Goal: Task Accomplishment & Management: Manage account settings

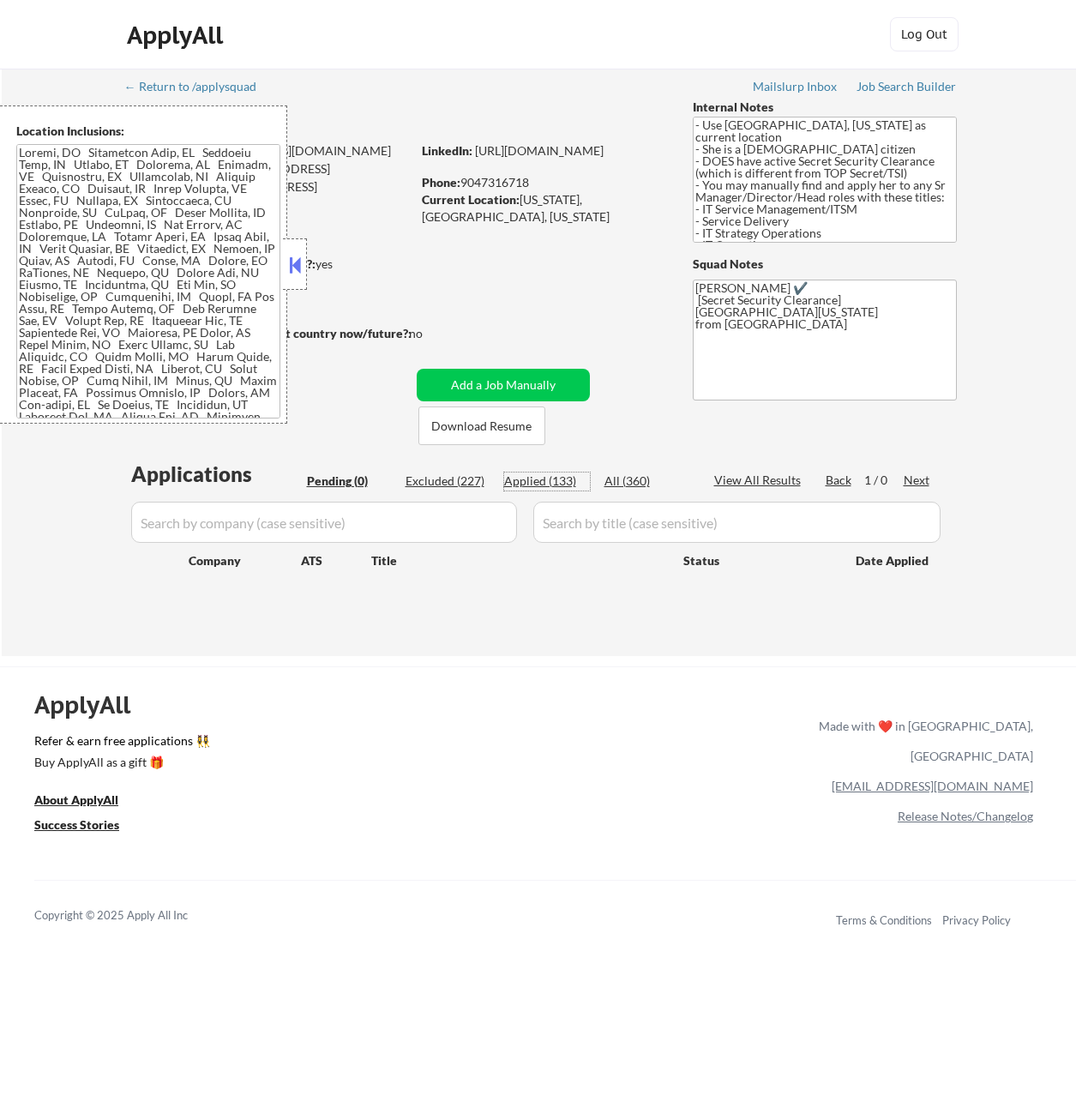
click at [565, 483] on div "Applied (133)" at bounding box center [547, 481] width 85 height 17
select select ""applied""
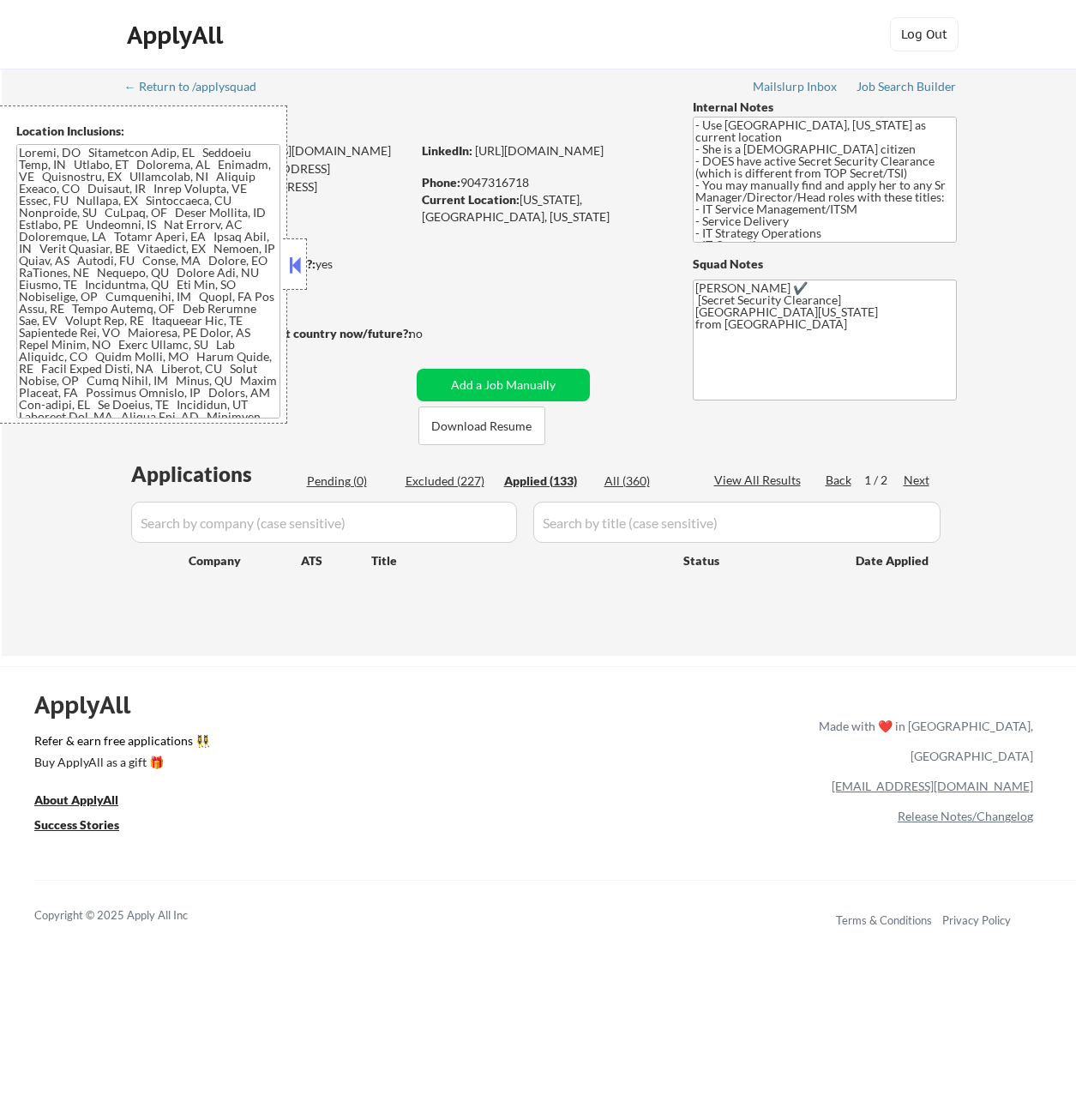
select select ""applied""
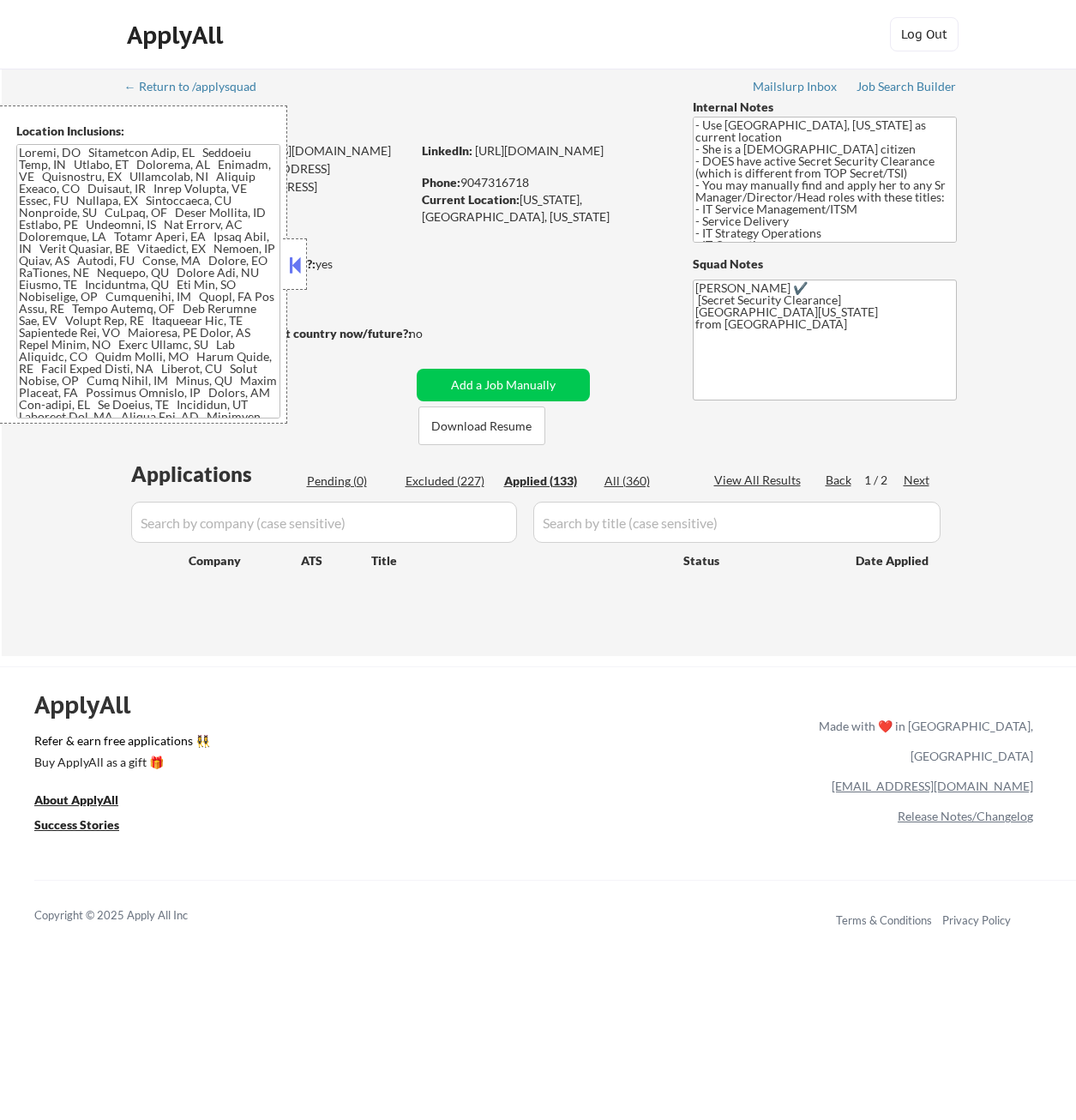
select select ""applied""
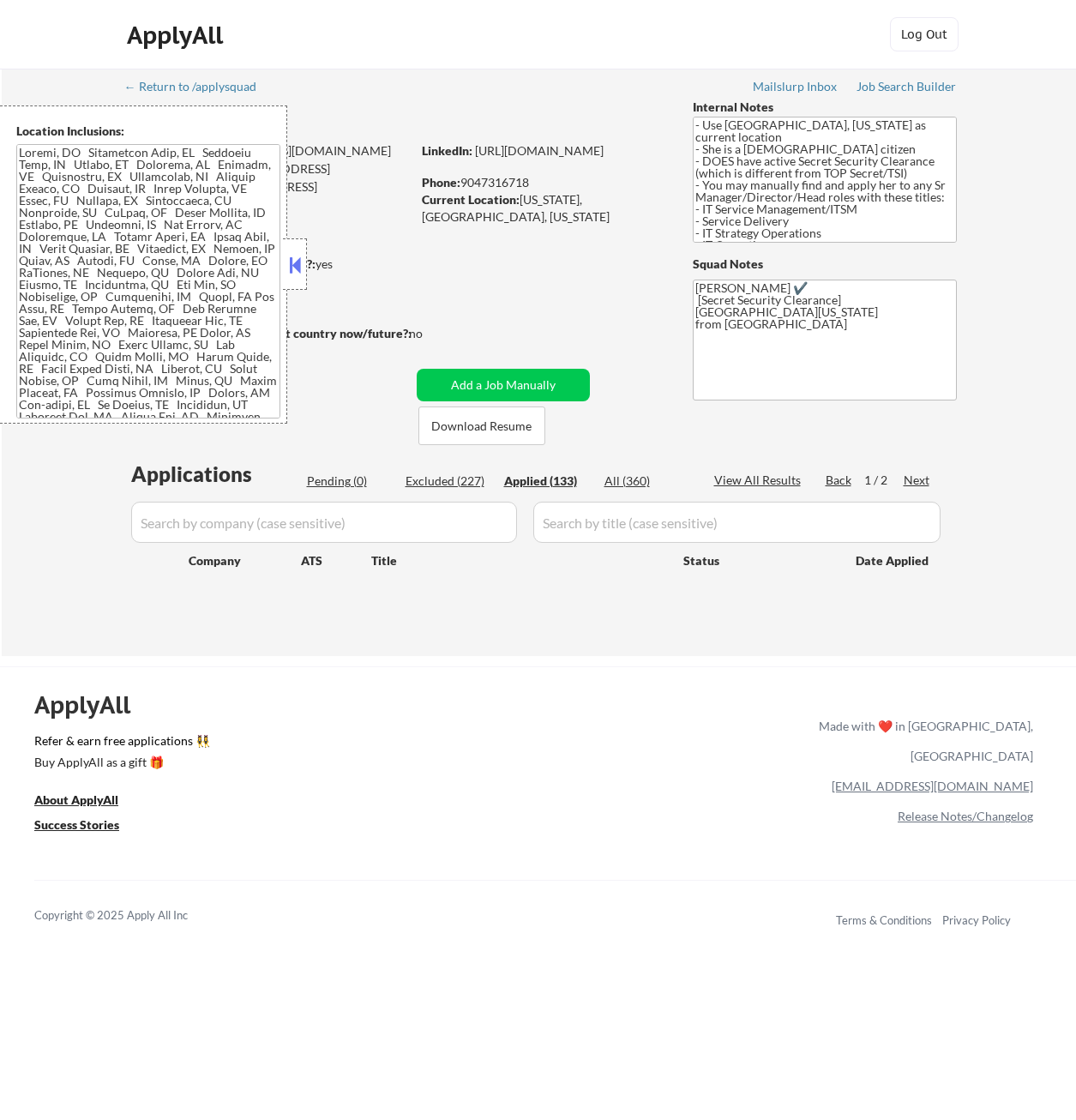
select select ""applied""
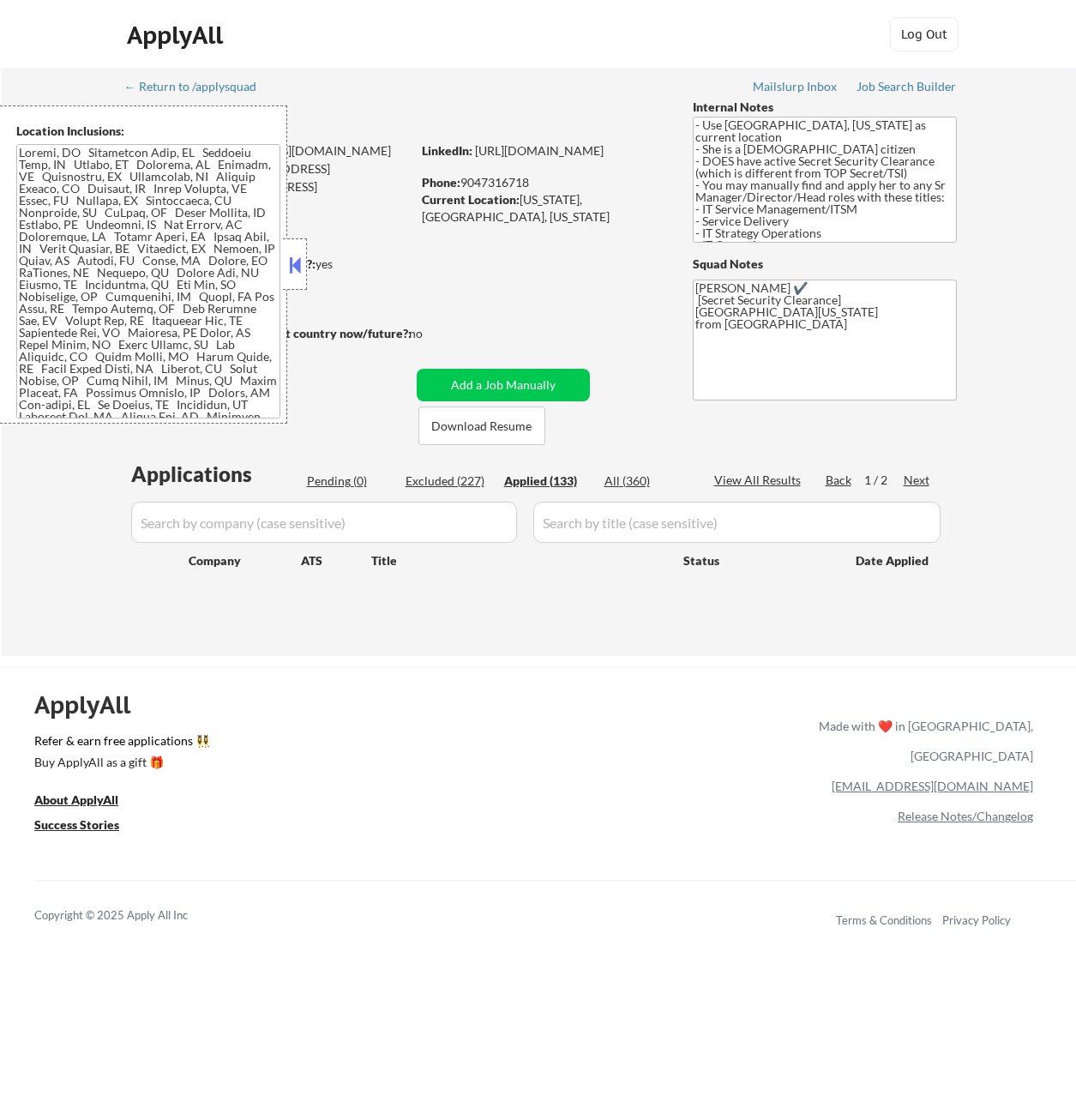
select select ""applied""
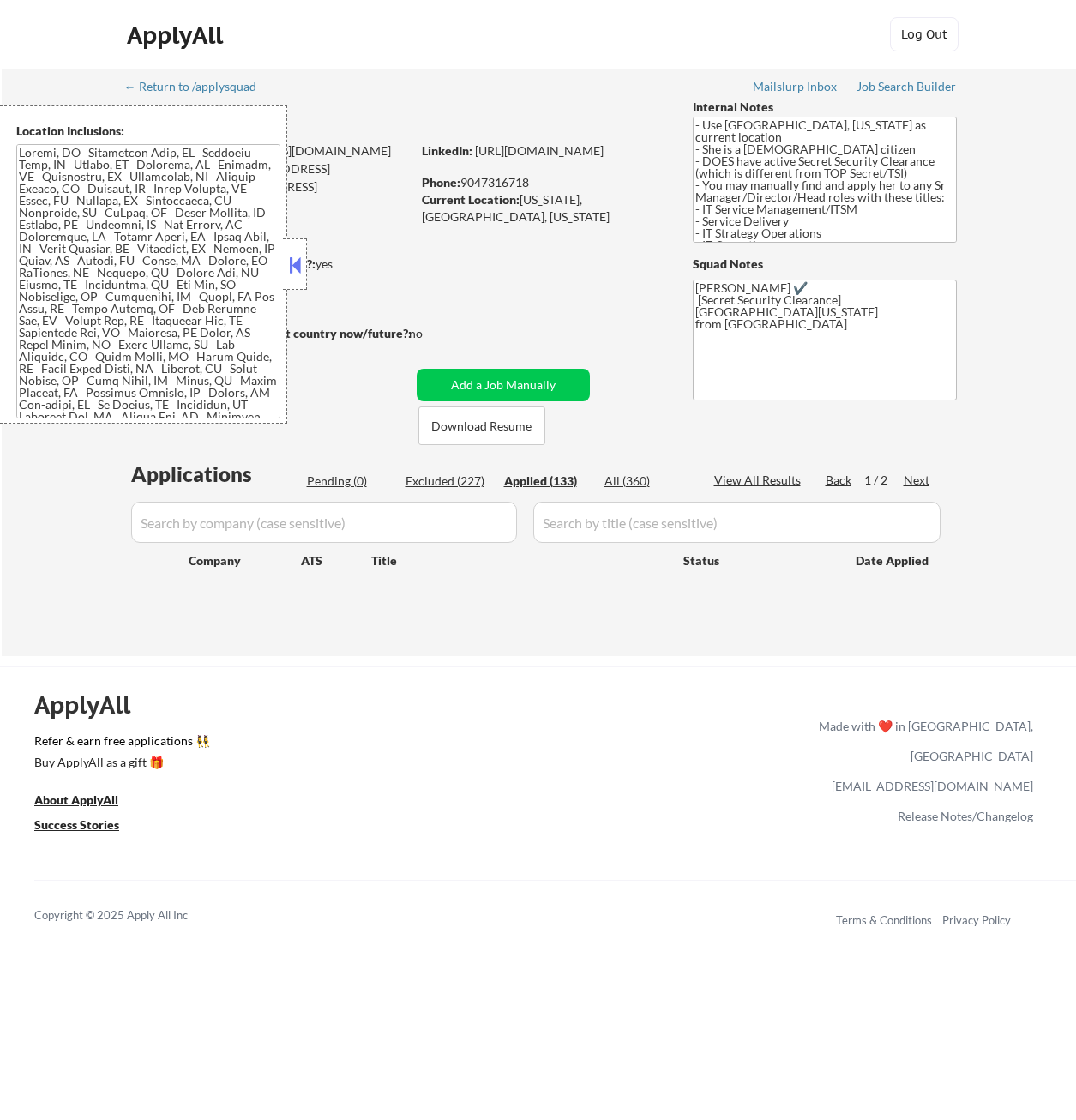
select select ""applied""
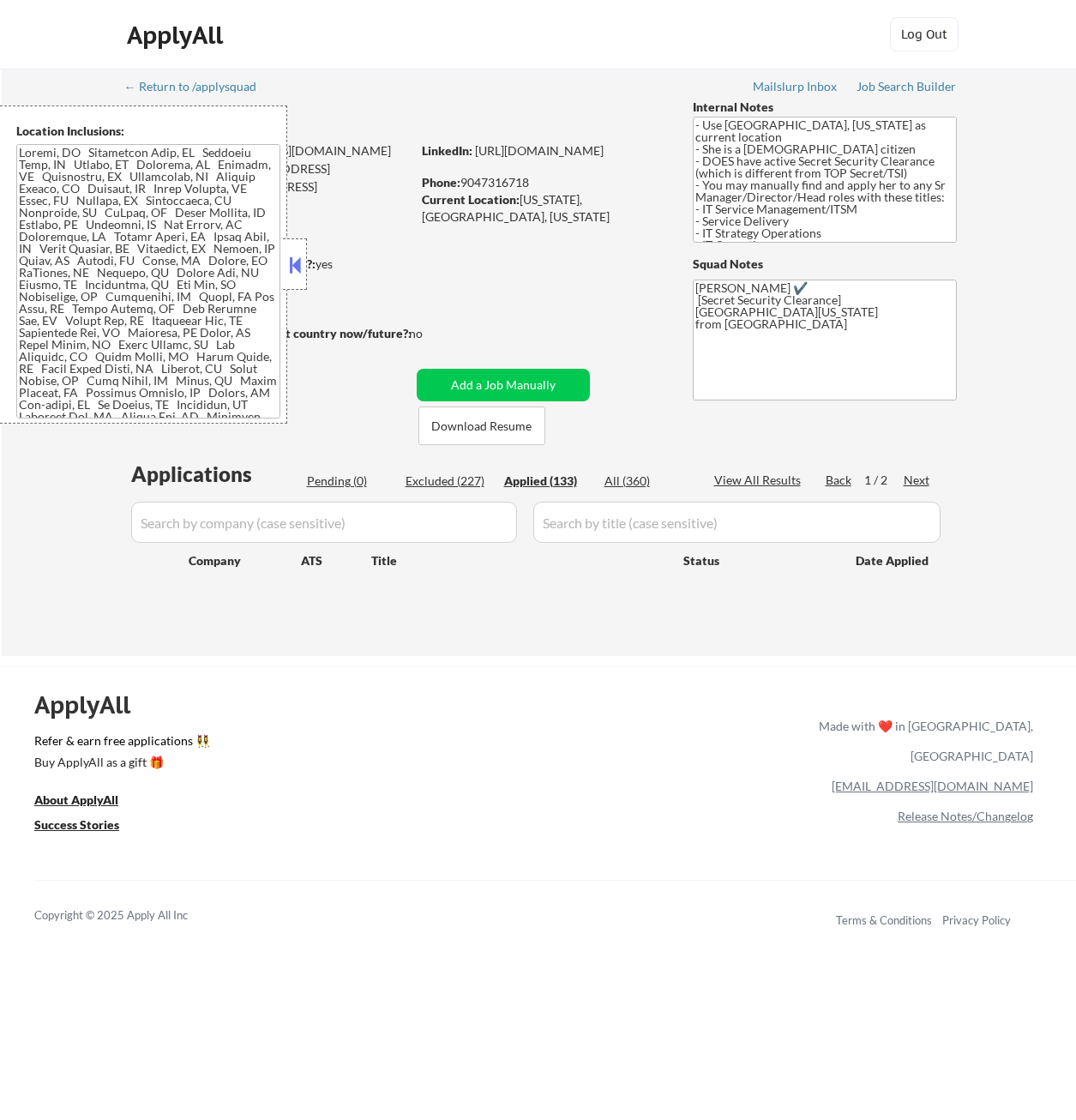
select select ""applied""
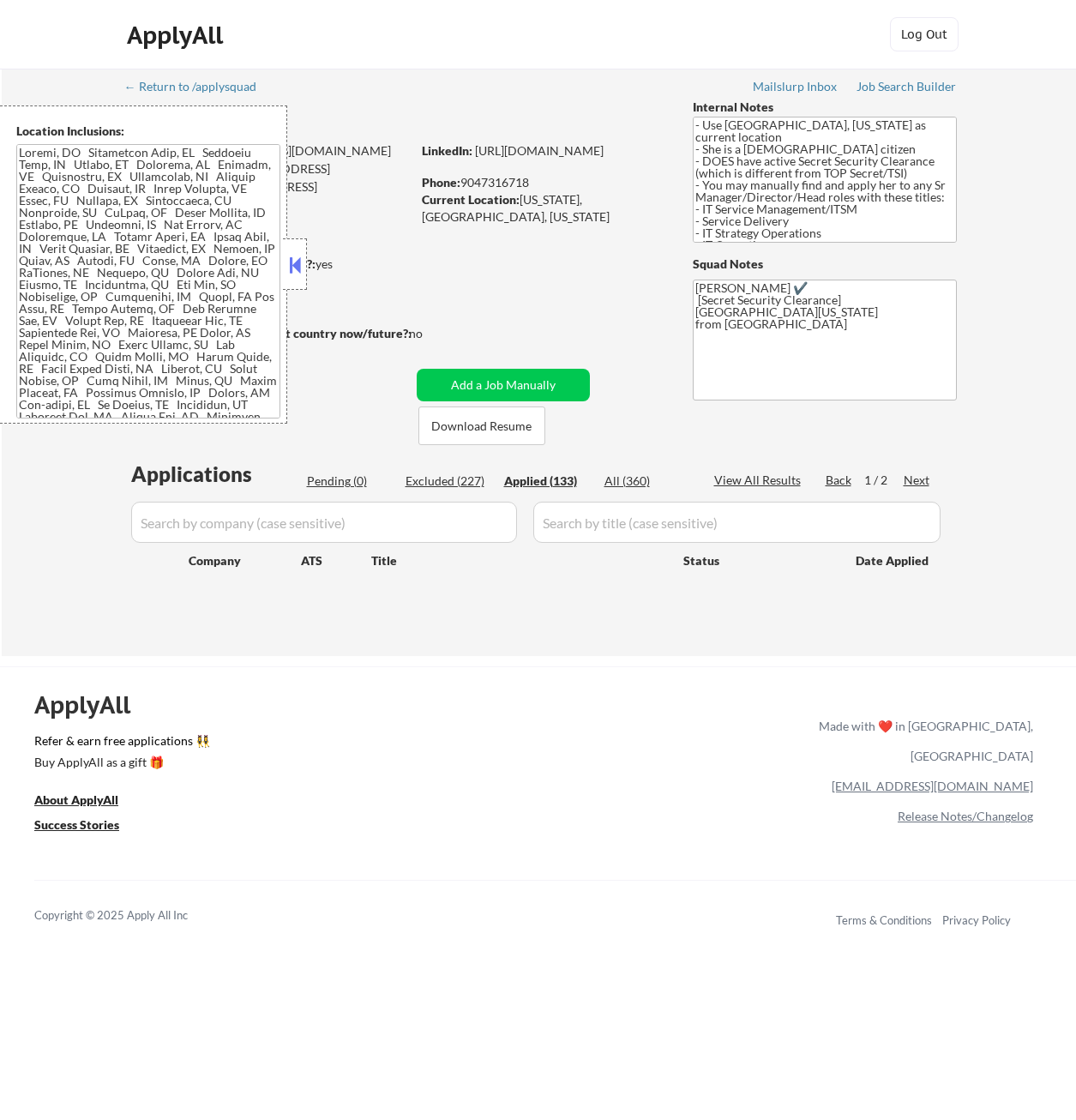
select select ""applied""
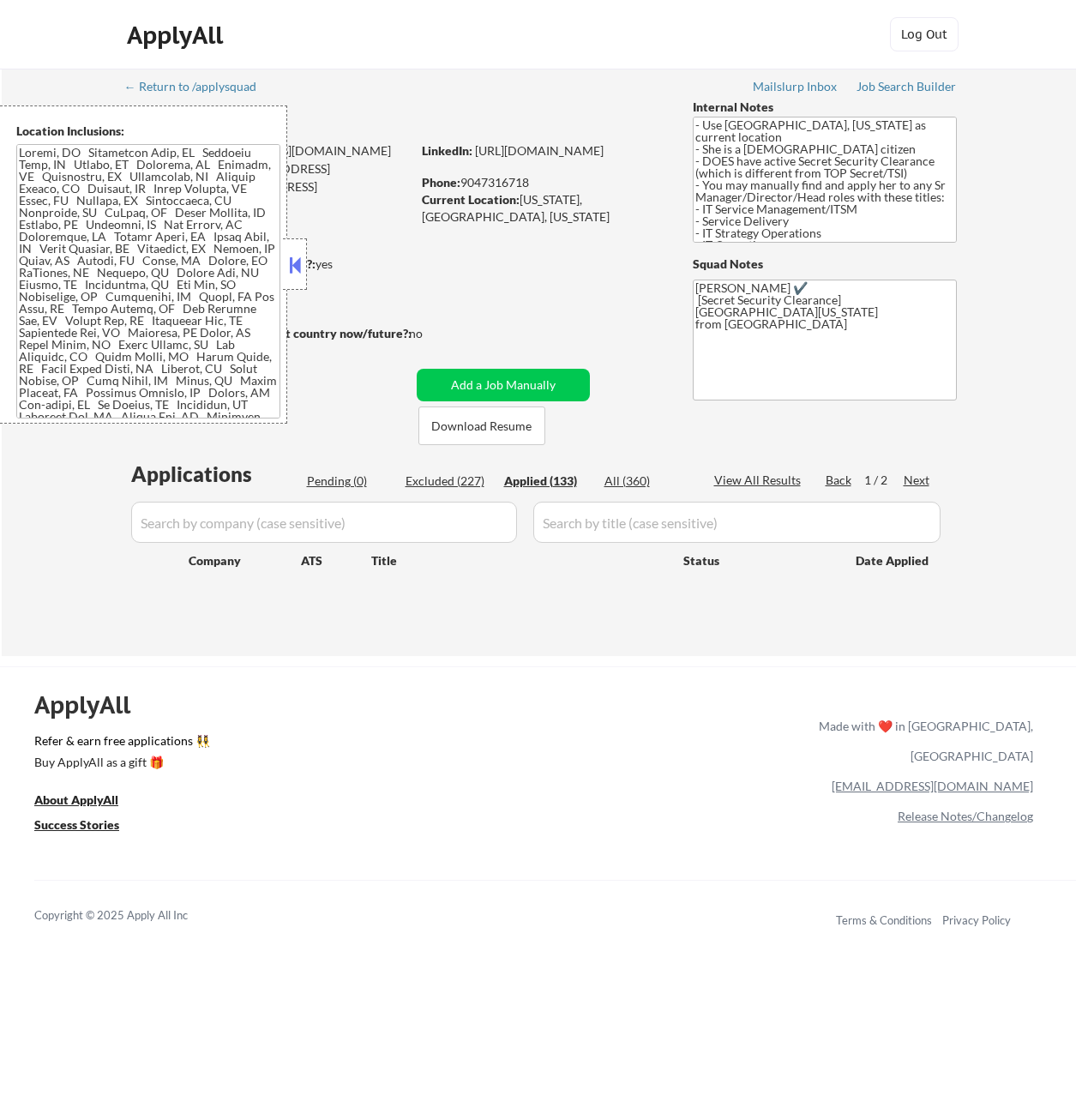
select select ""applied""
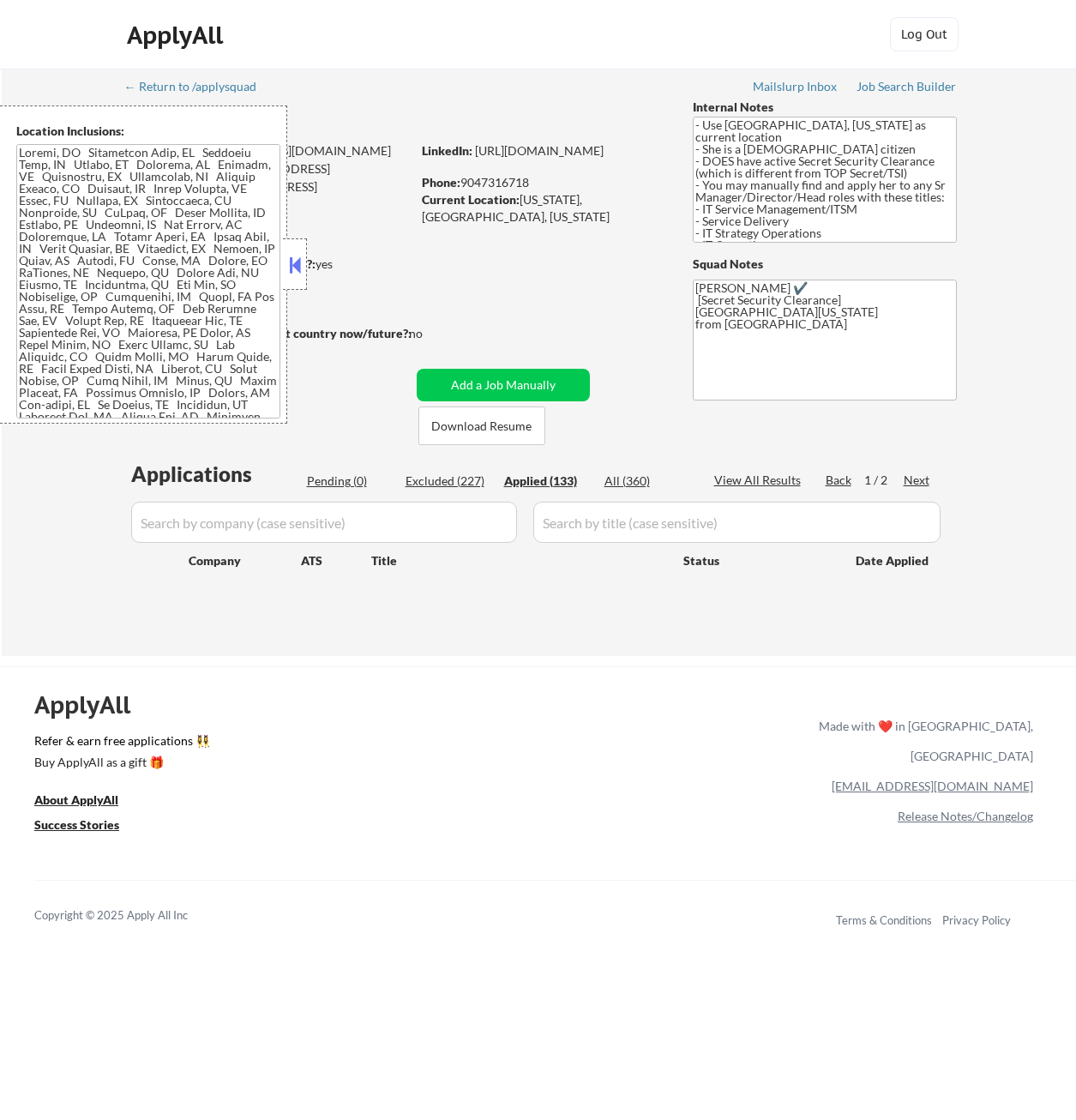
select select ""applied""
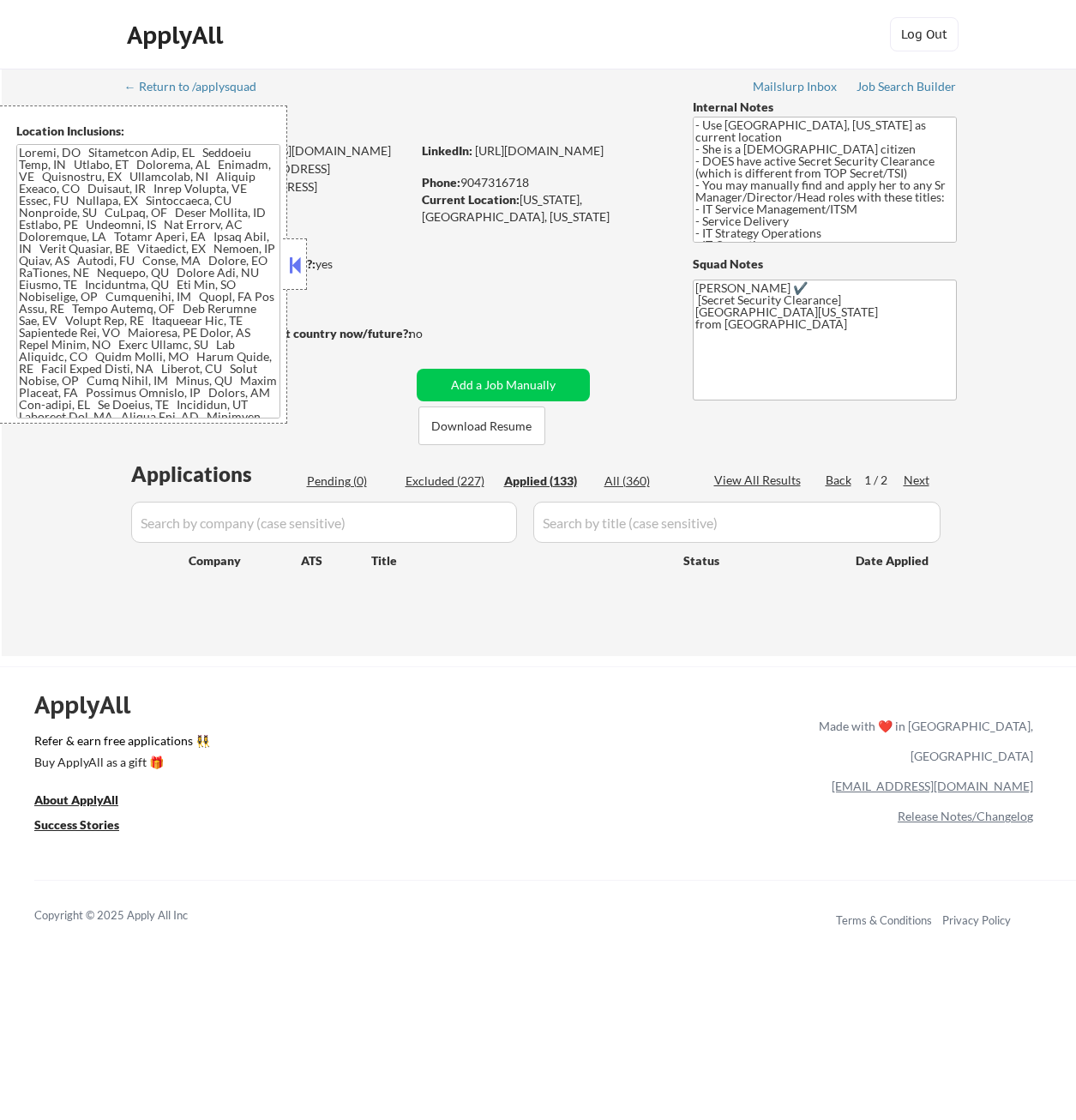
select select ""applied""
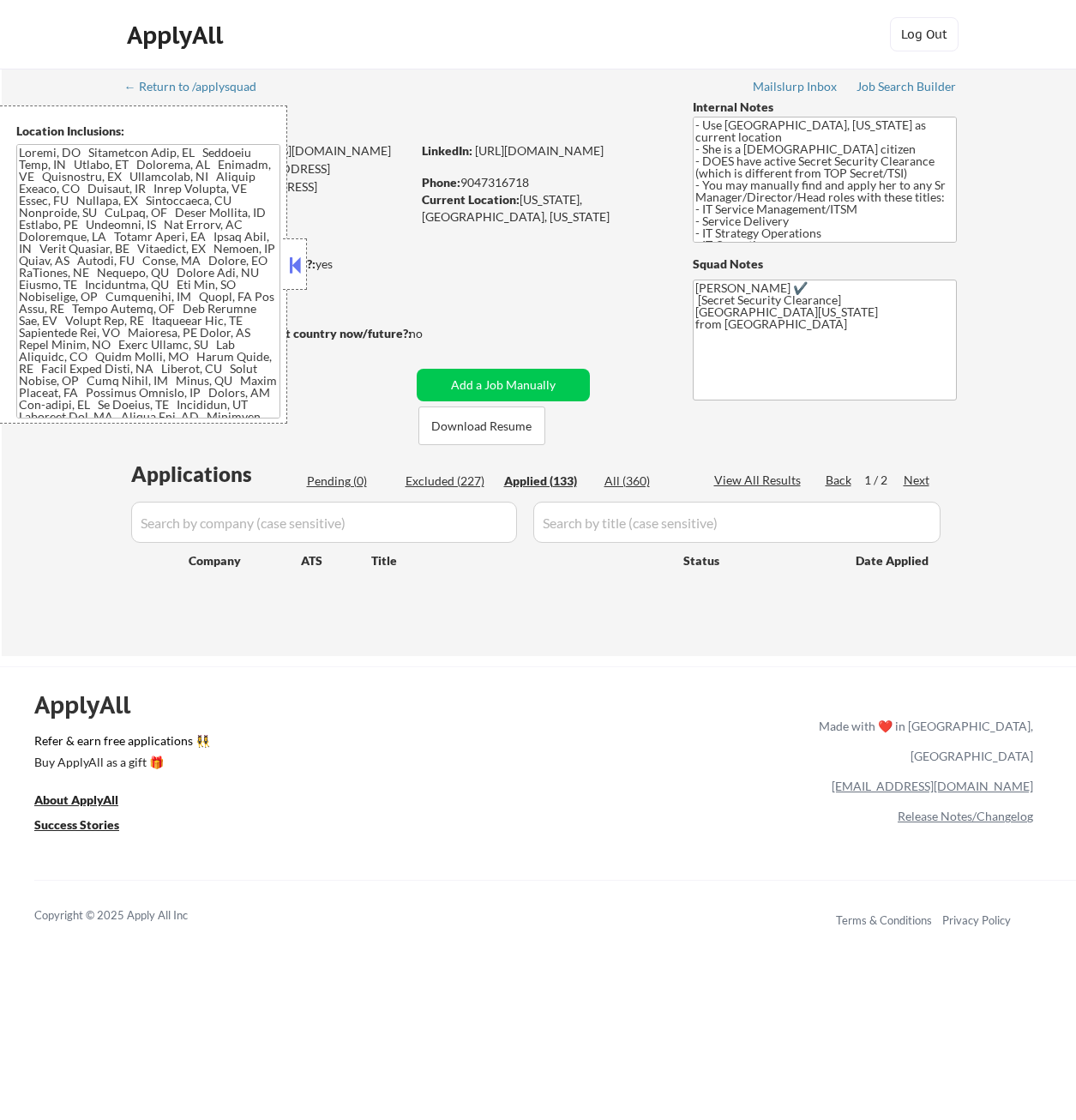
select select ""applied""
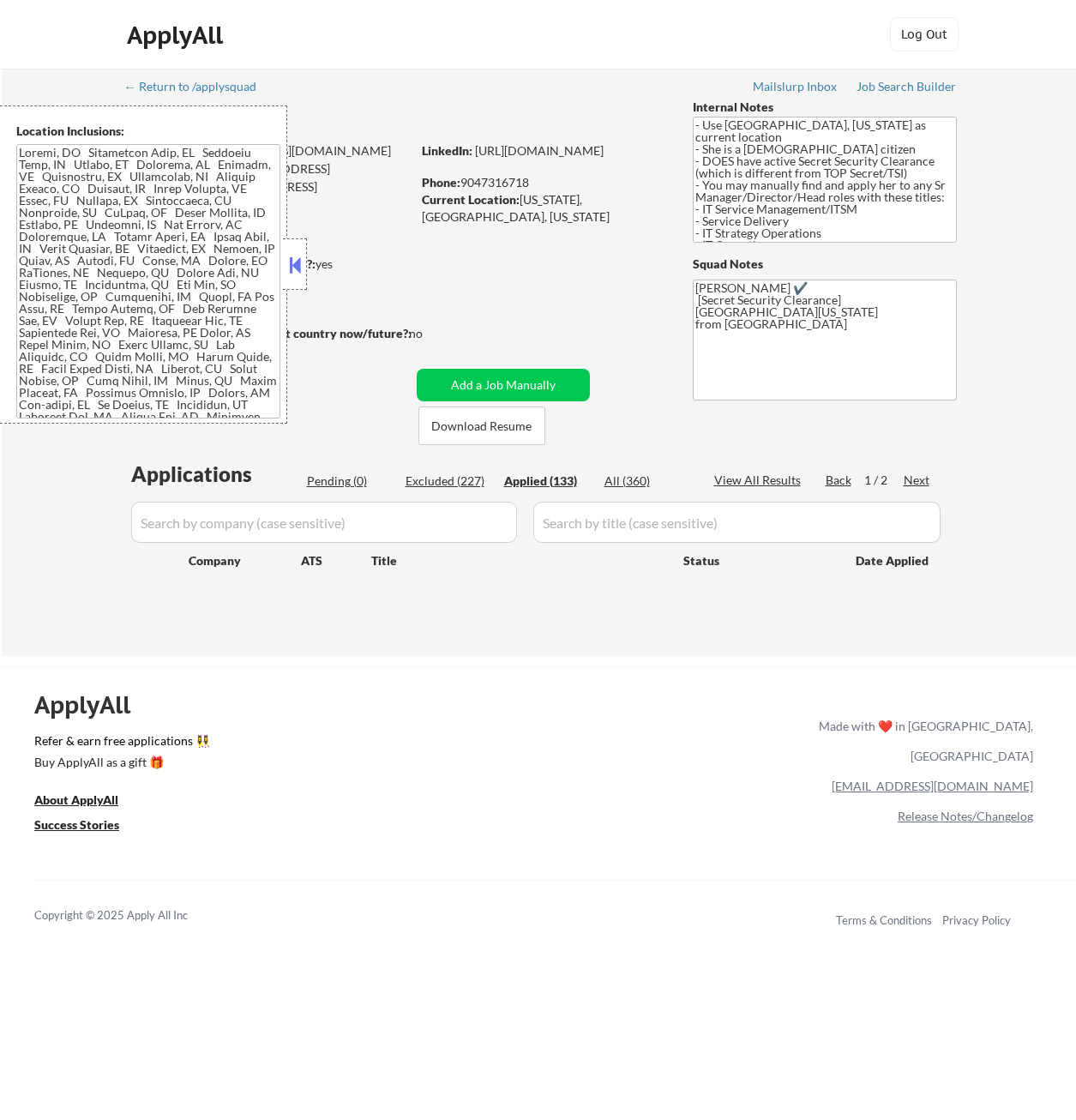
select select ""applied""
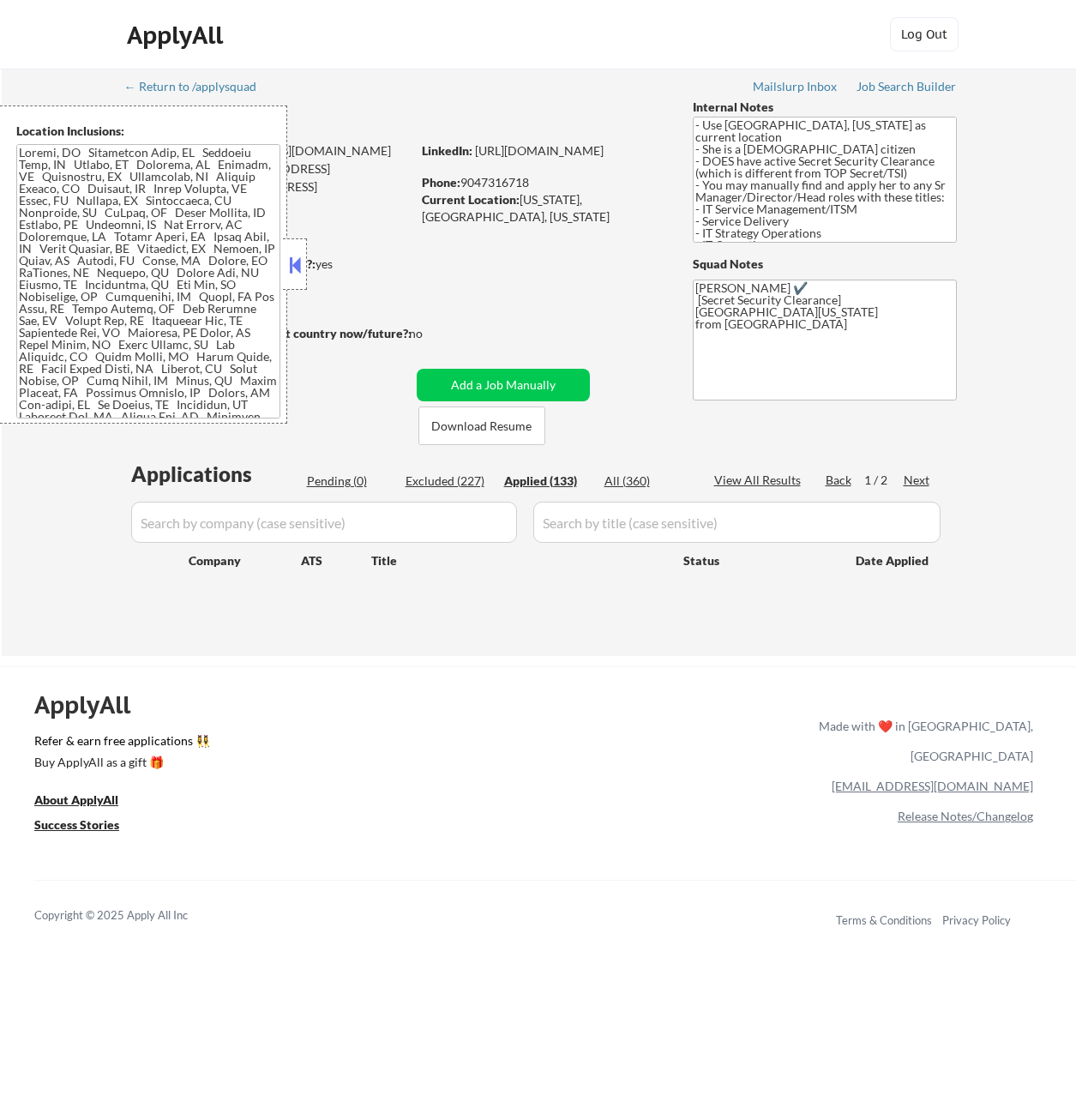
select select ""applied""
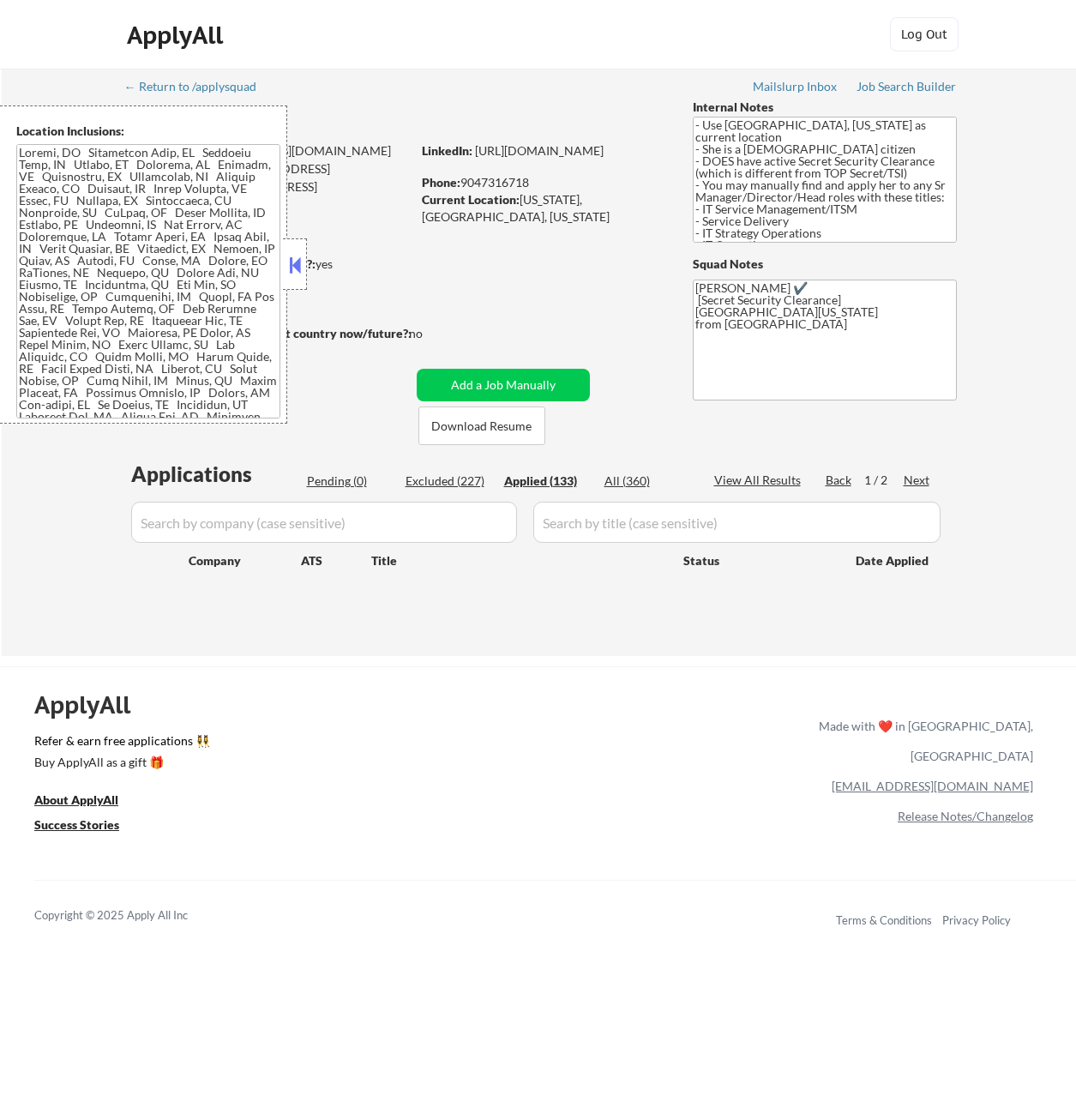
select select ""applied""
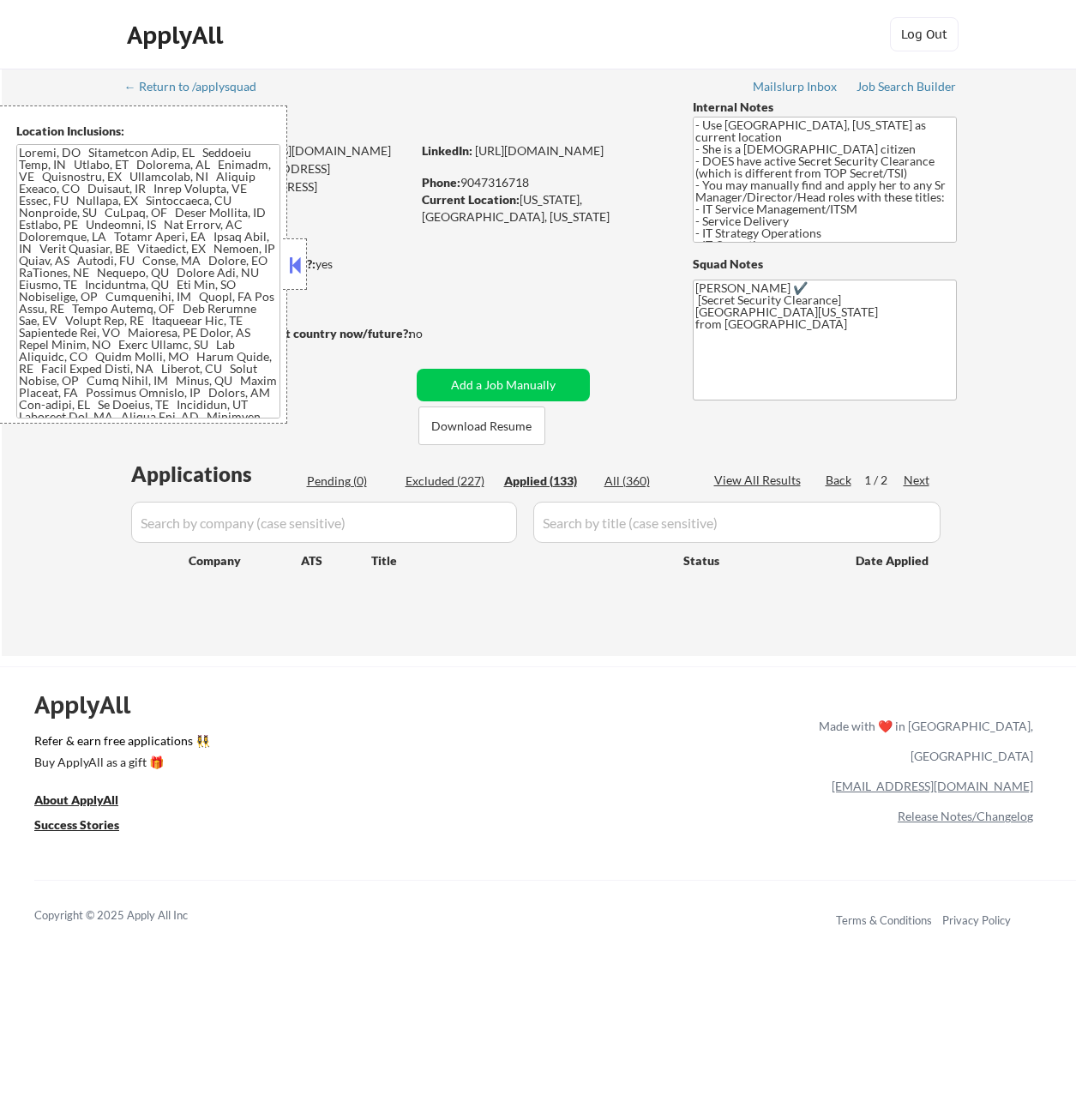
select select ""applied""
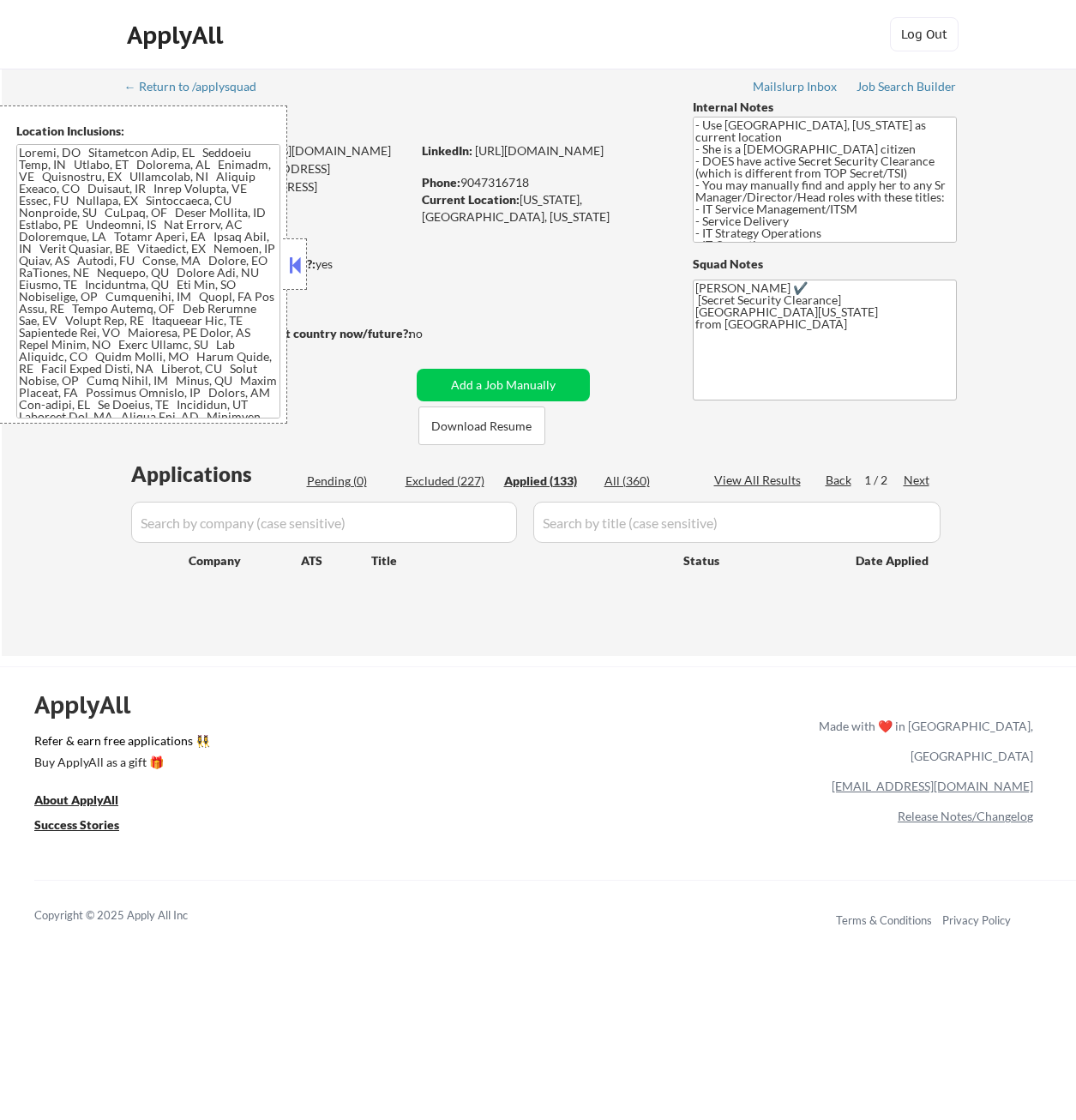
select select ""applied""
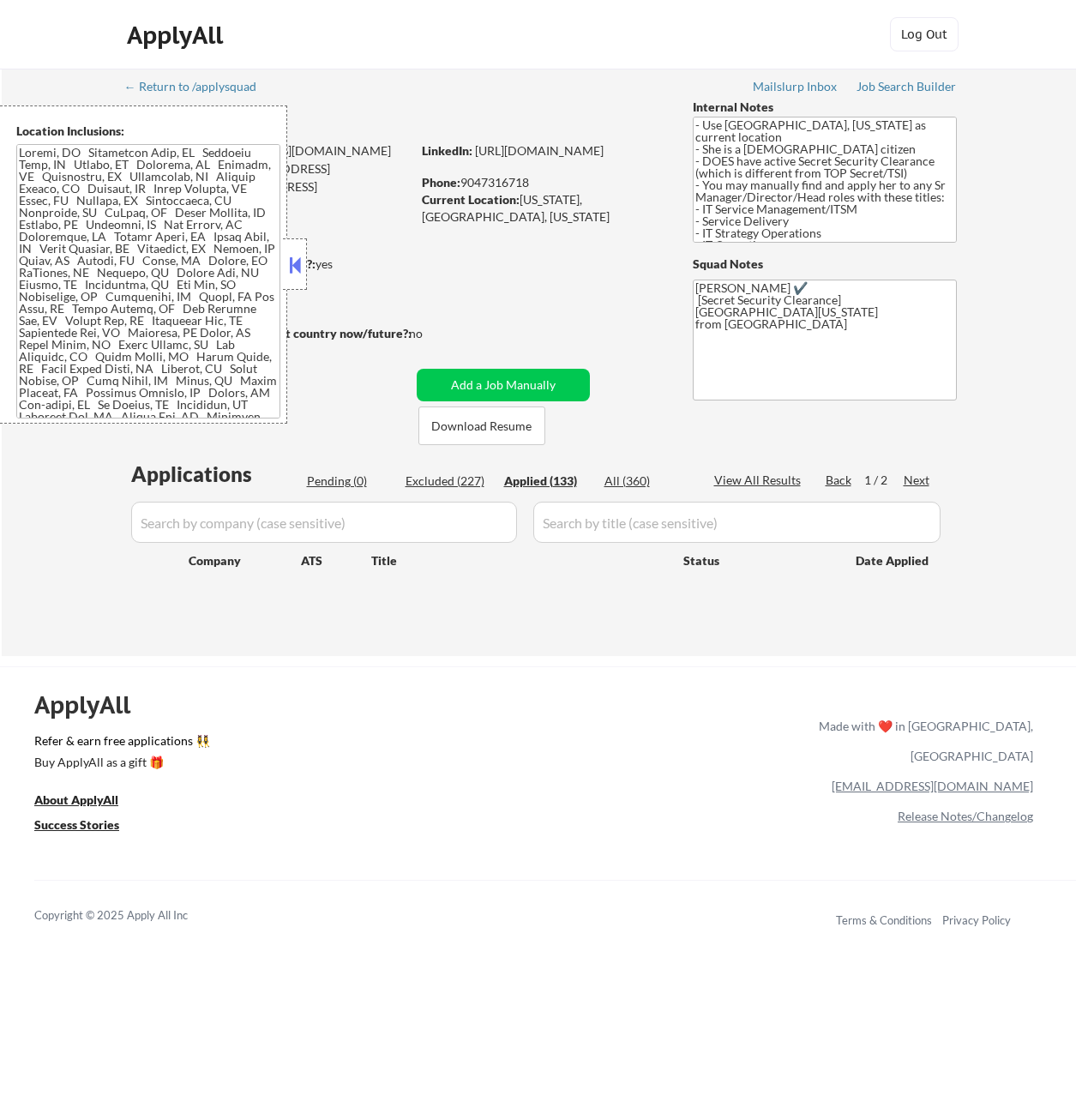
select select ""applied""
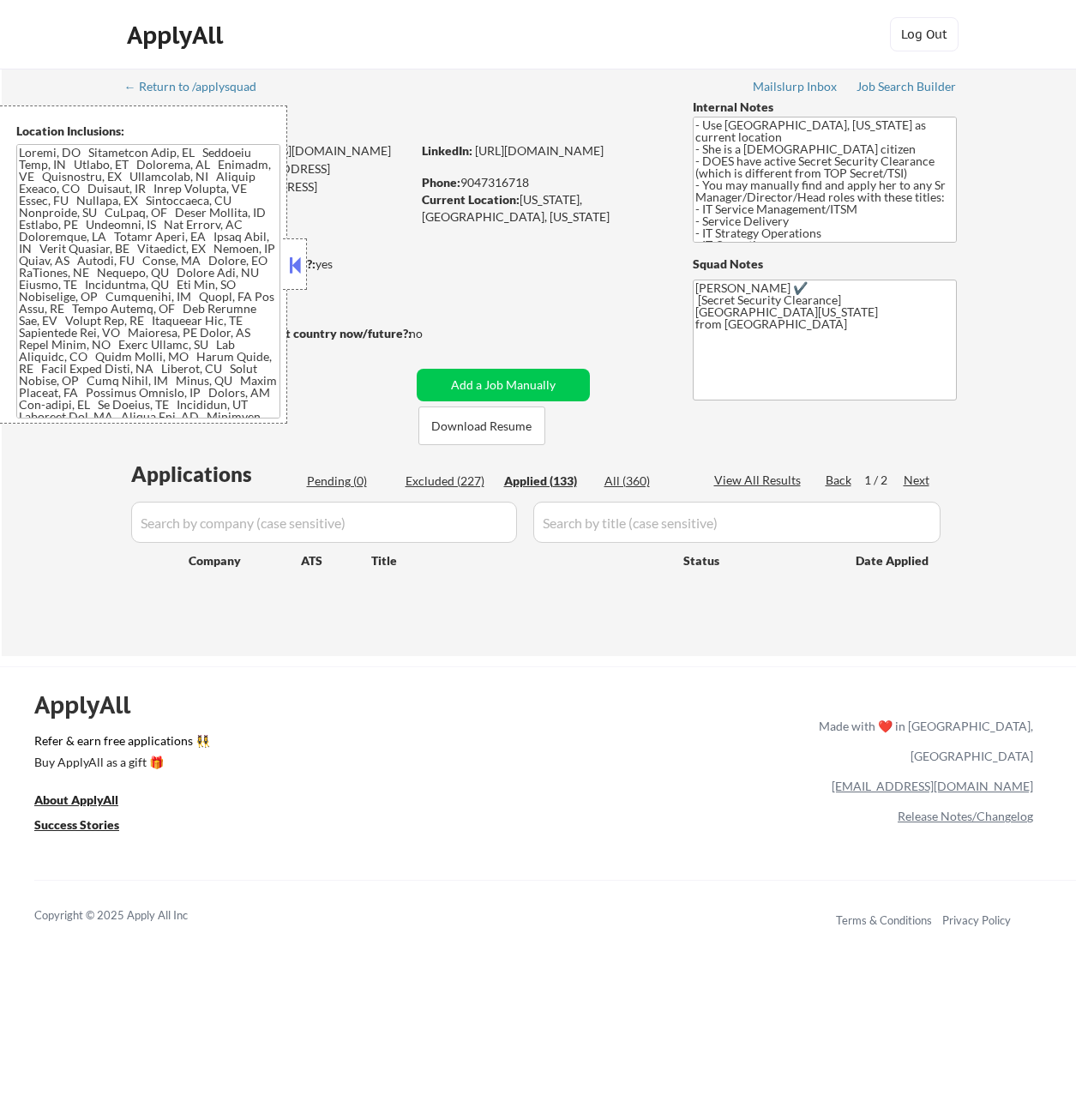
select select ""applied""
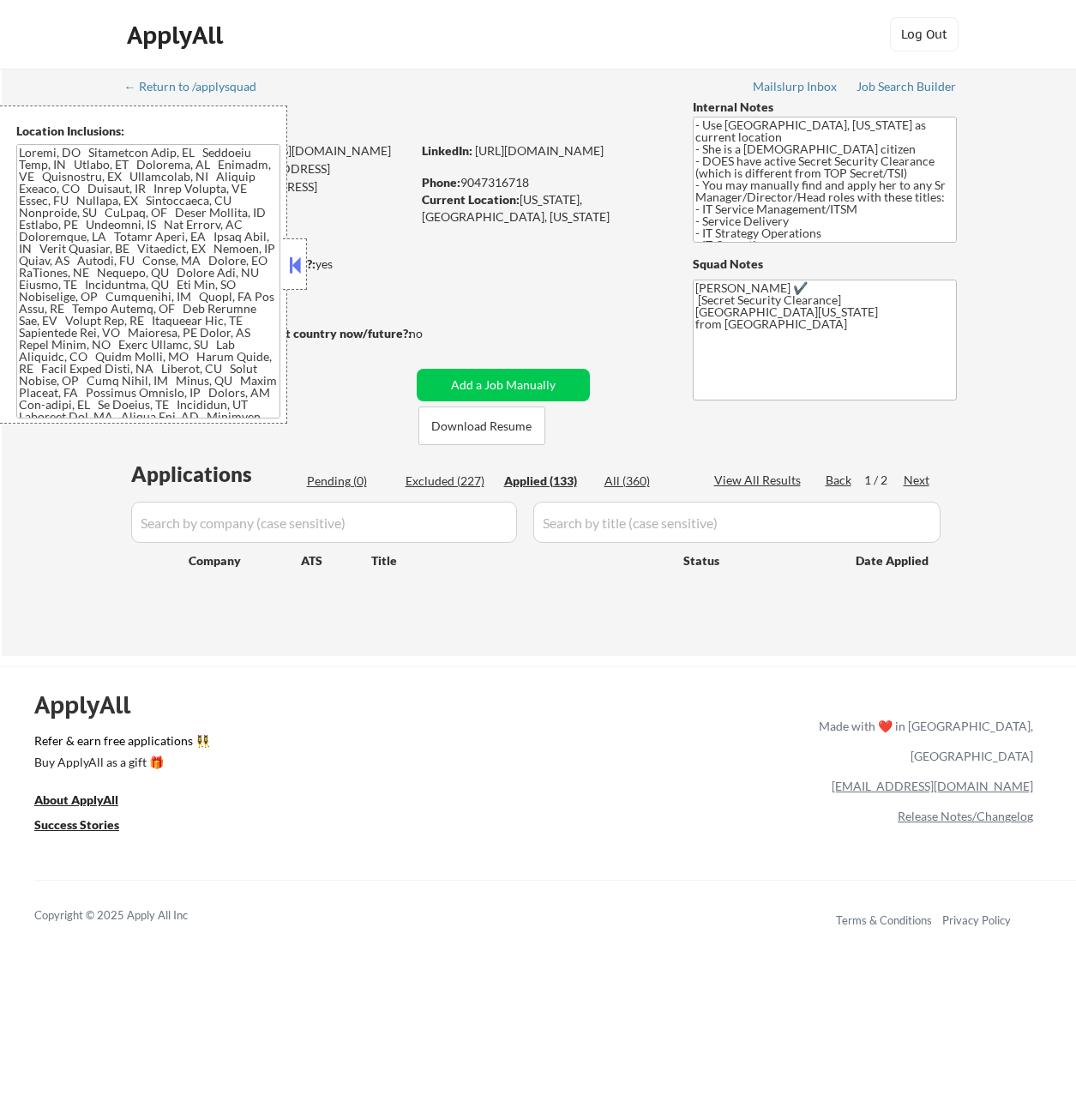
select select ""applied""
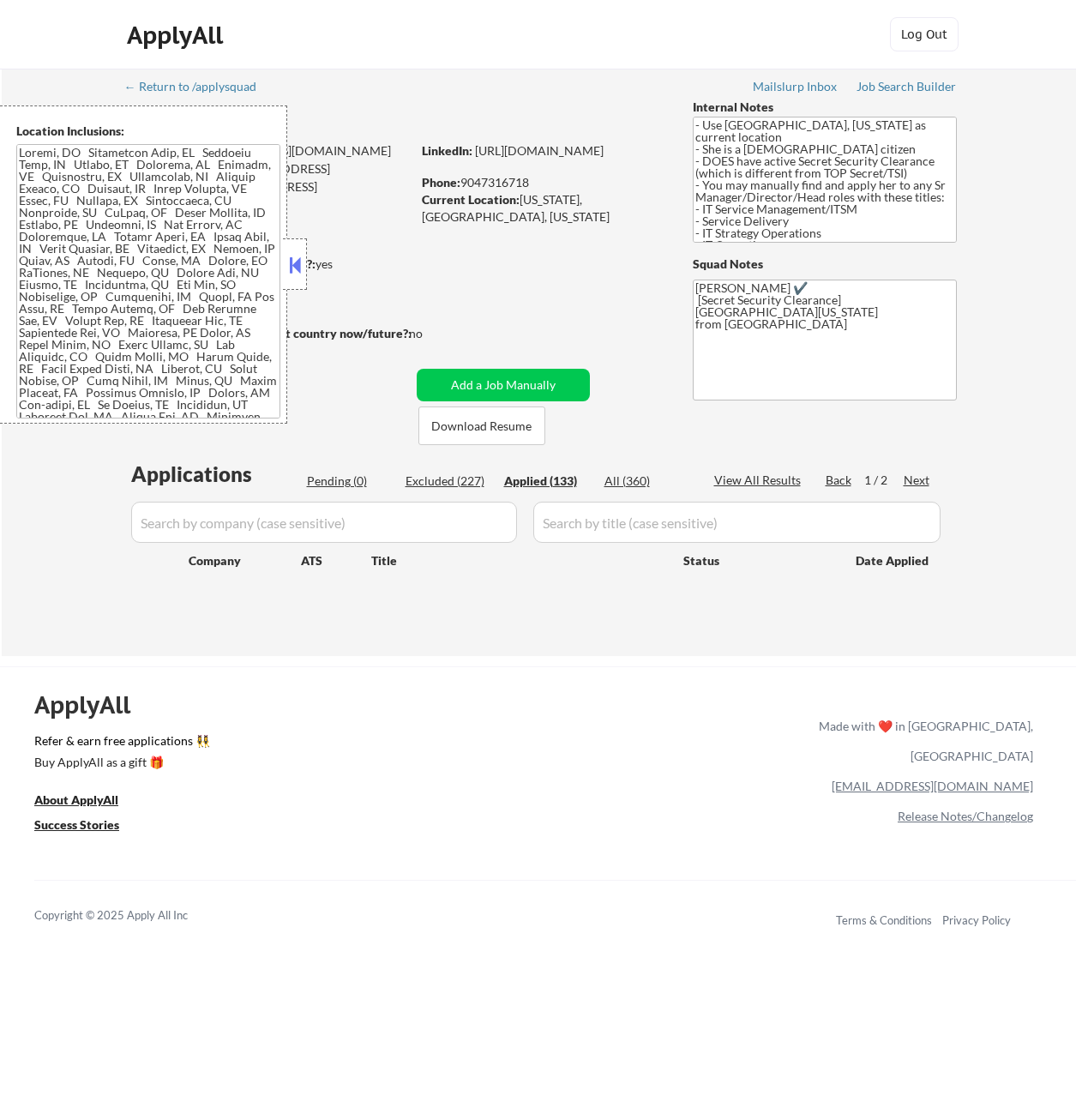
select select ""applied""
